Goal: Check status

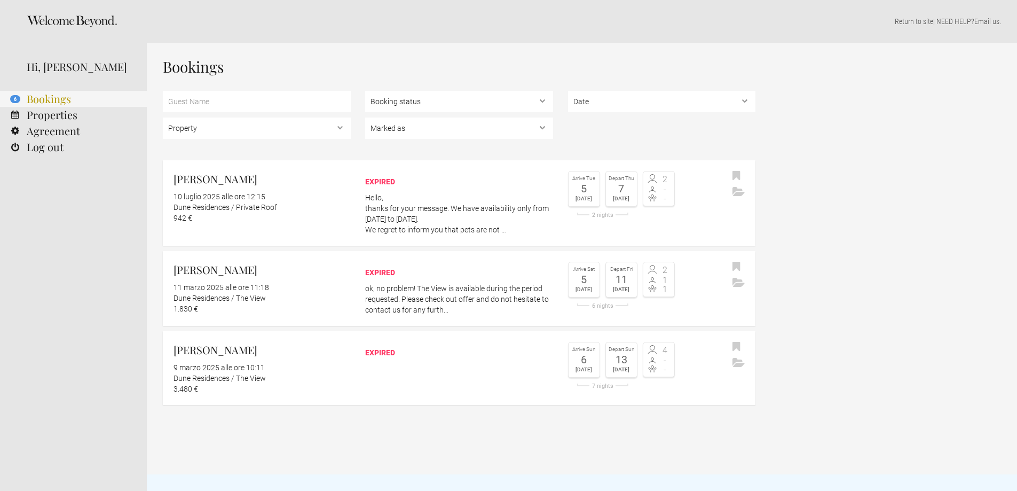
click at [62, 97] on link "6 Bookings" at bounding box center [73, 99] width 147 height 16
click at [59, 114] on link "Properties" at bounding box center [73, 115] width 147 height 16
click at [444, 224] on p "Hello, thanks for your message. We have availability only from 5 to 7 August 20…" at bounding box center [459, 213] width 188 height 43
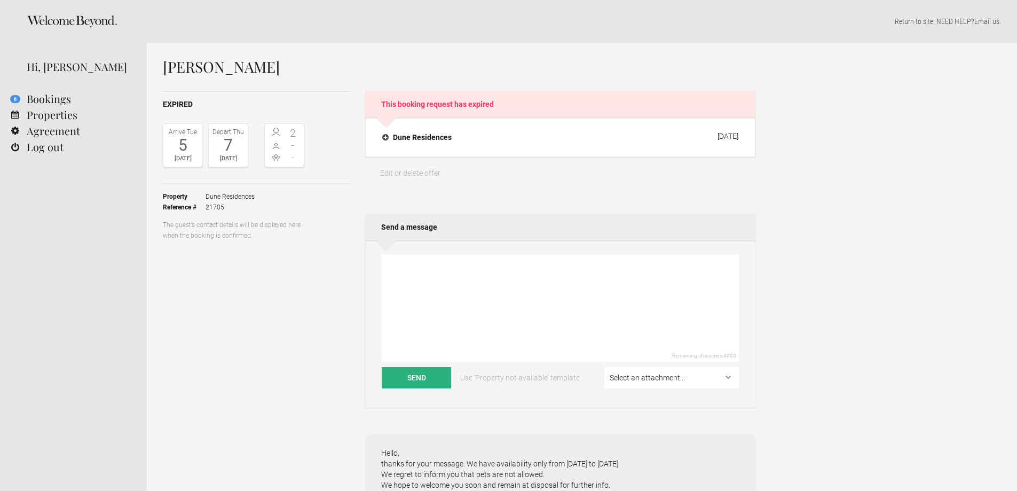
click at [238, 158] on div "[DATE]" at bounding box center [229, 158] width 34 height 11
click at [382, 137] on h4 "Dune Residences" at bounding box center [416, 137] width 69 height 11
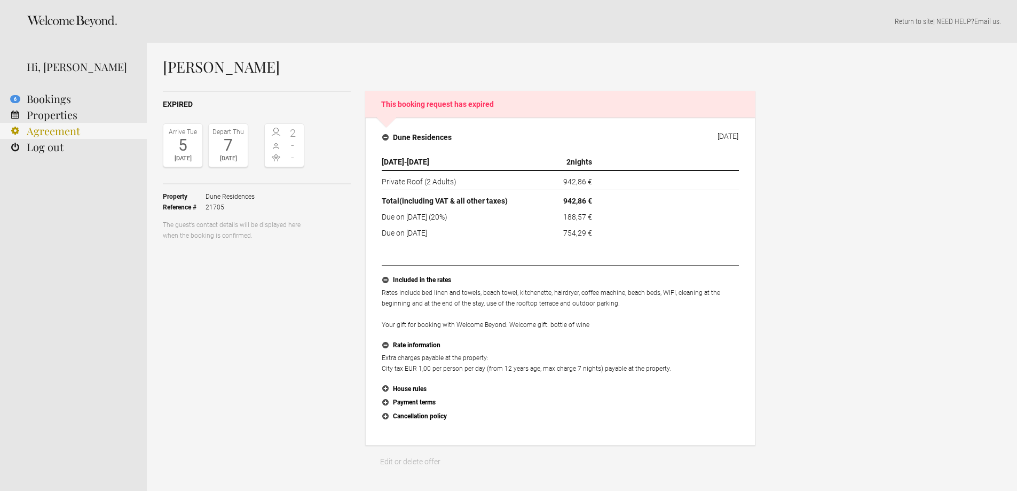
click at [75, 123] on link "Agreement" at bounding box center [73, 131] width 147 height 16
click at [83, 112] on link "Properties" at bounding box center [73, 115] width 147 height 16
